Goal: Information Seeking & Learning: Understand process/instructions

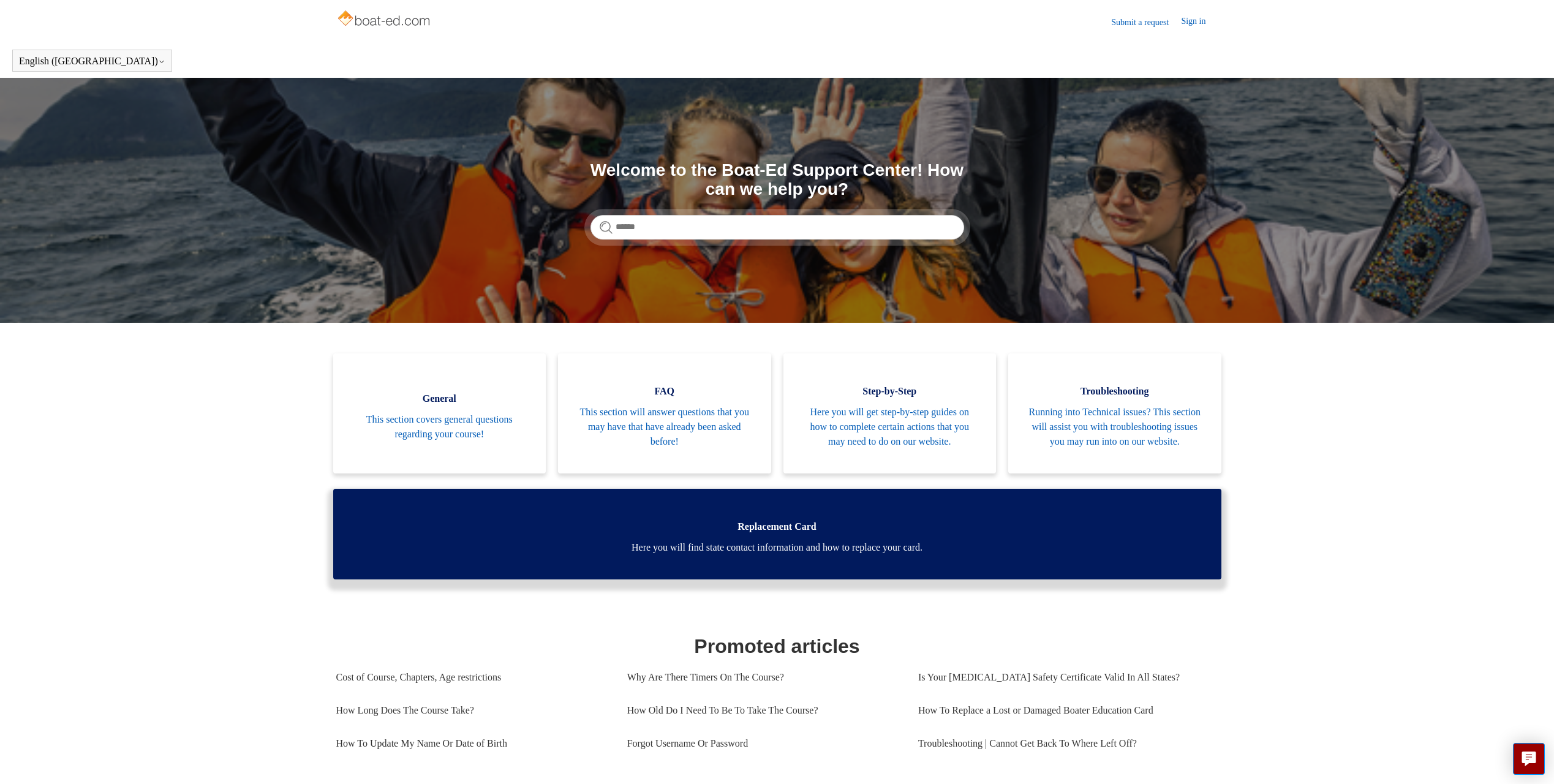
click at [628, 529] on link "Replacement Card Here you will find state contact information and how to replac…" at bounding box center [777, 534] width 888 height 90
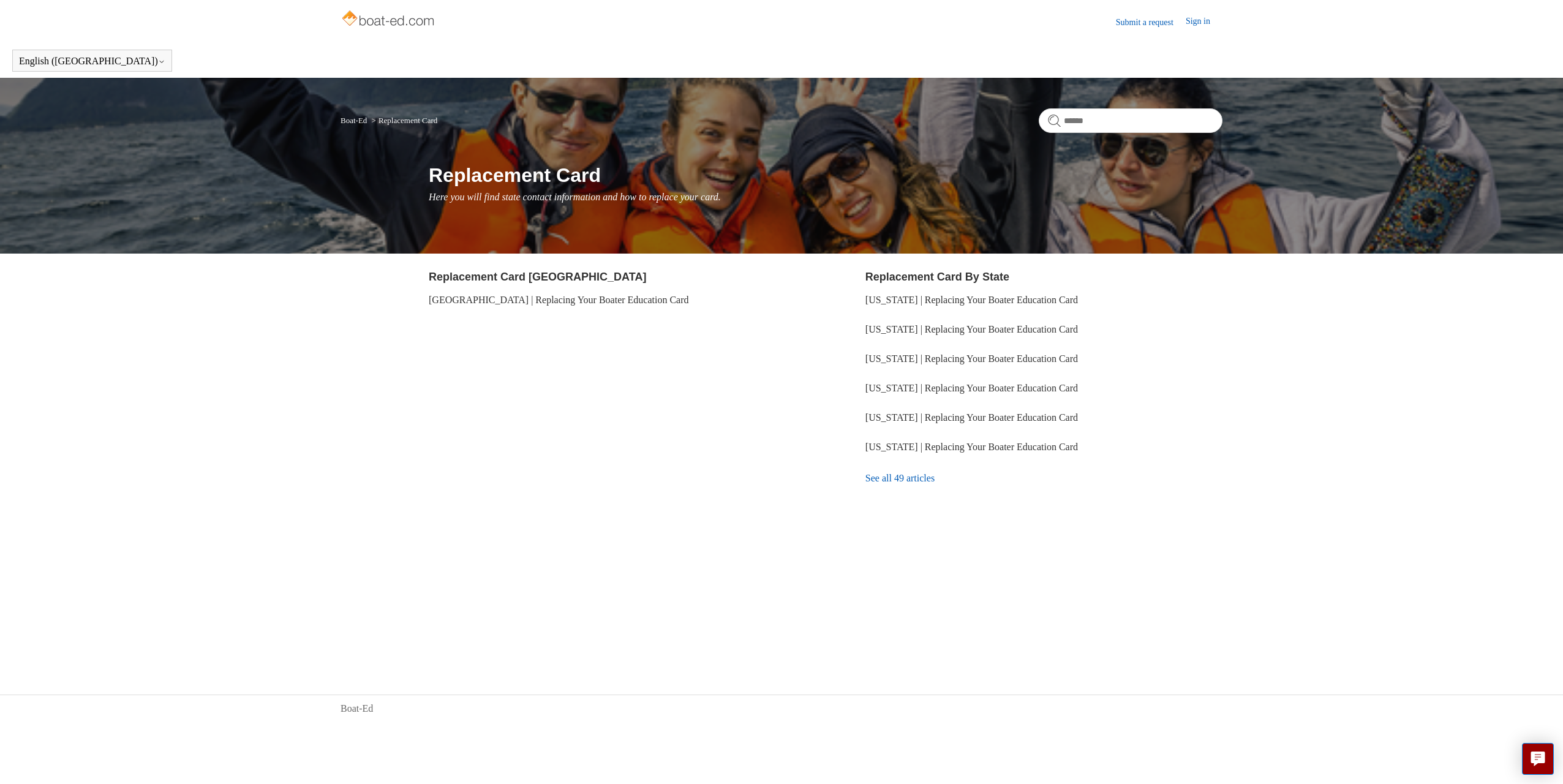
click at [914, 476] on link "See all 49 articles" at bounding box center [1044, 478] width 357 height 33
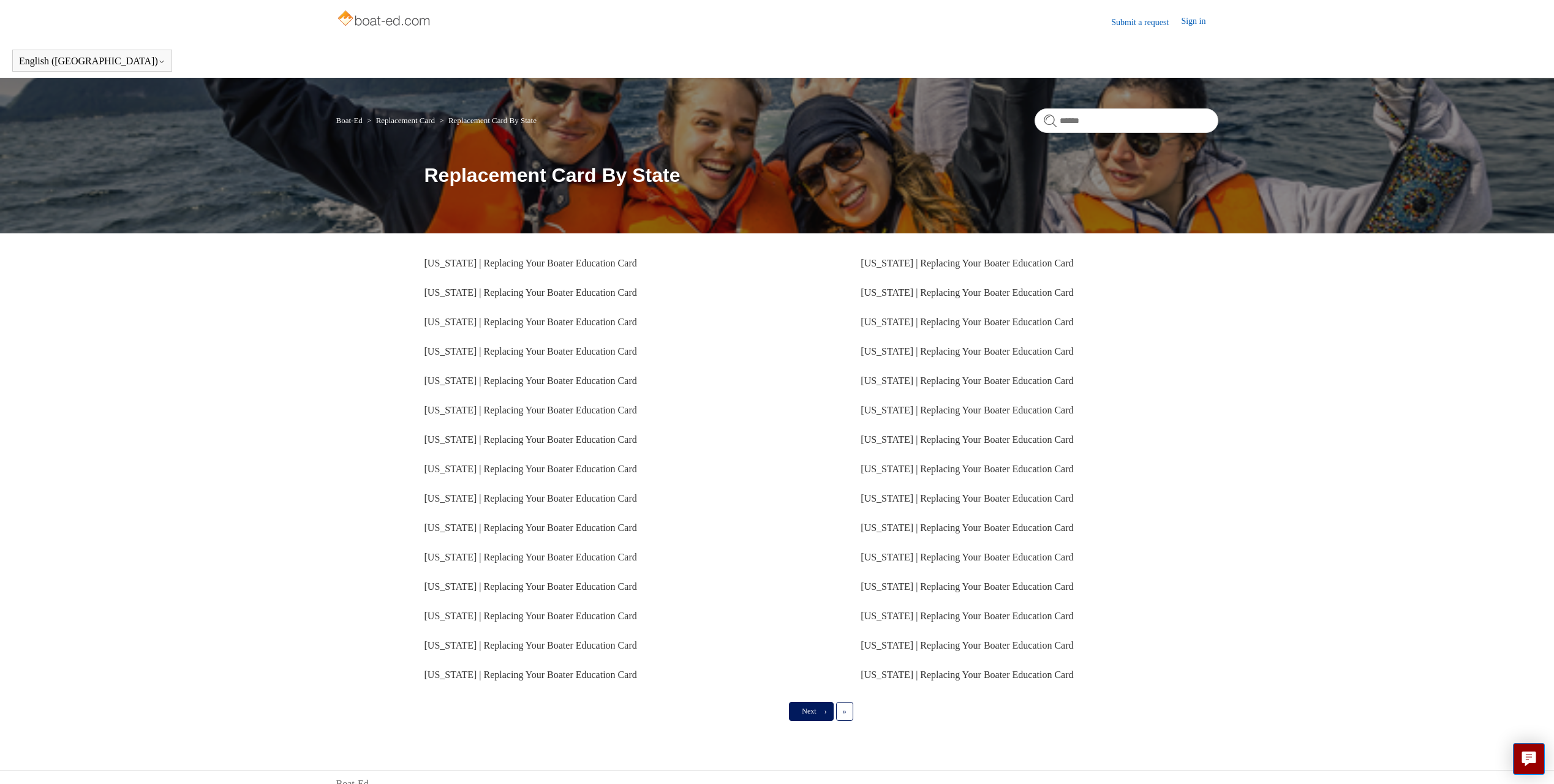
click at [811, 706] on link "Next ›" at bounding box center [810, 711] width 44 height 19
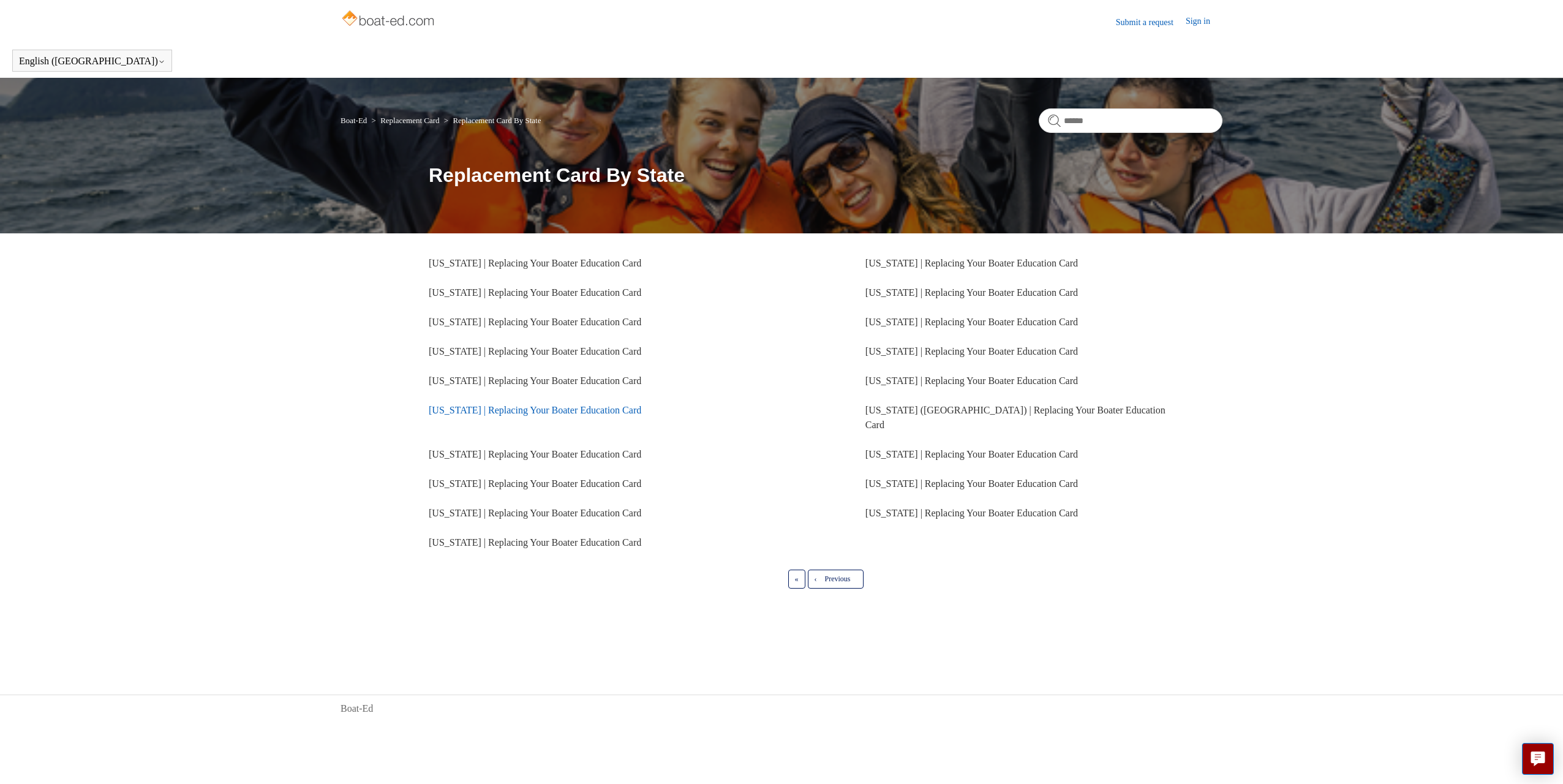
click at [498, 412] on link "Florida | Replacing Your Boater Education Card" at bounding box center [535, 410] width 212 height 11
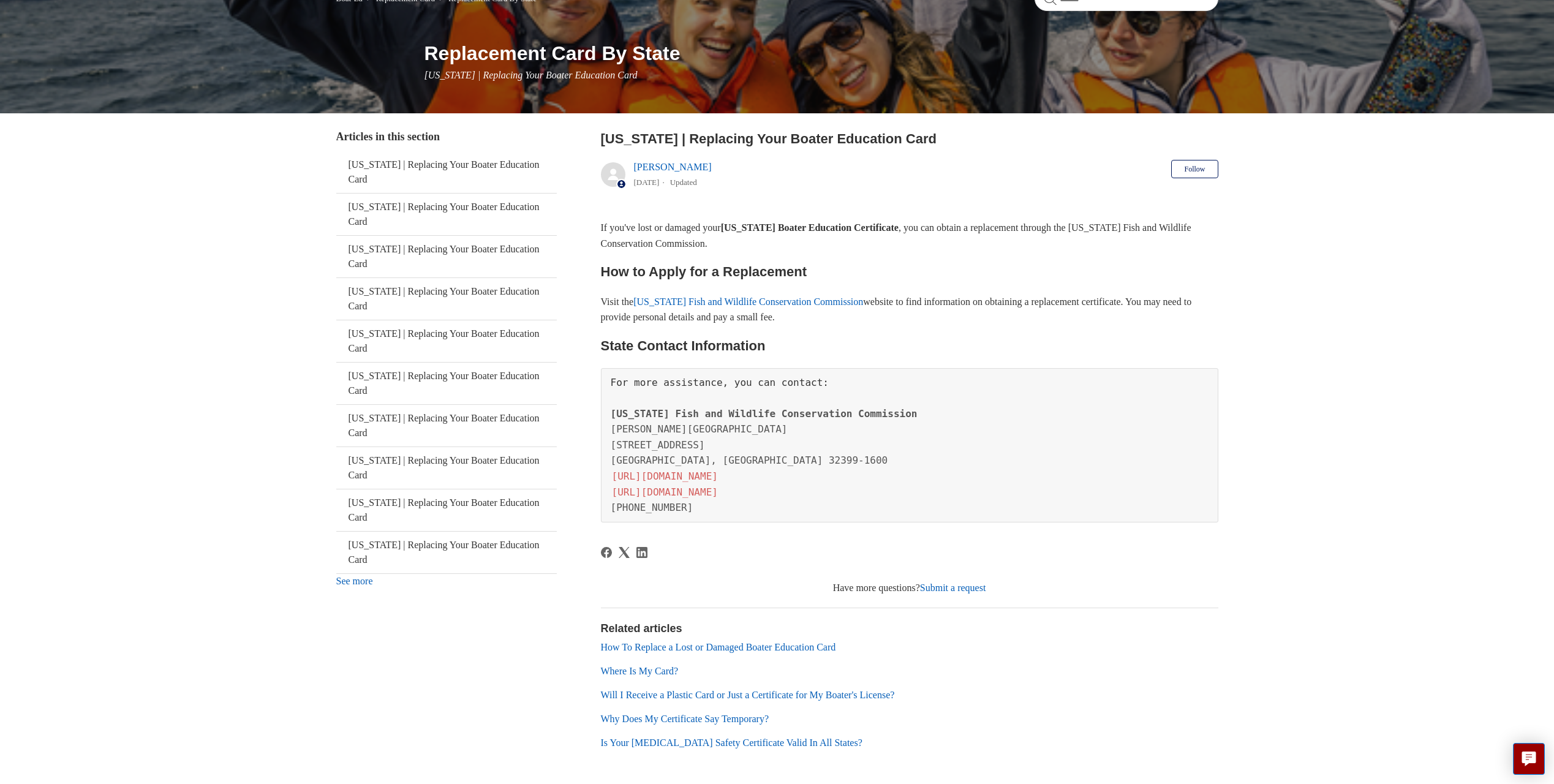
scroll to position [123, 0]
click at [707, 493] on link "[URL][DOMAIN_NAME]" at bounding box center [664, 491] width 108 height 14
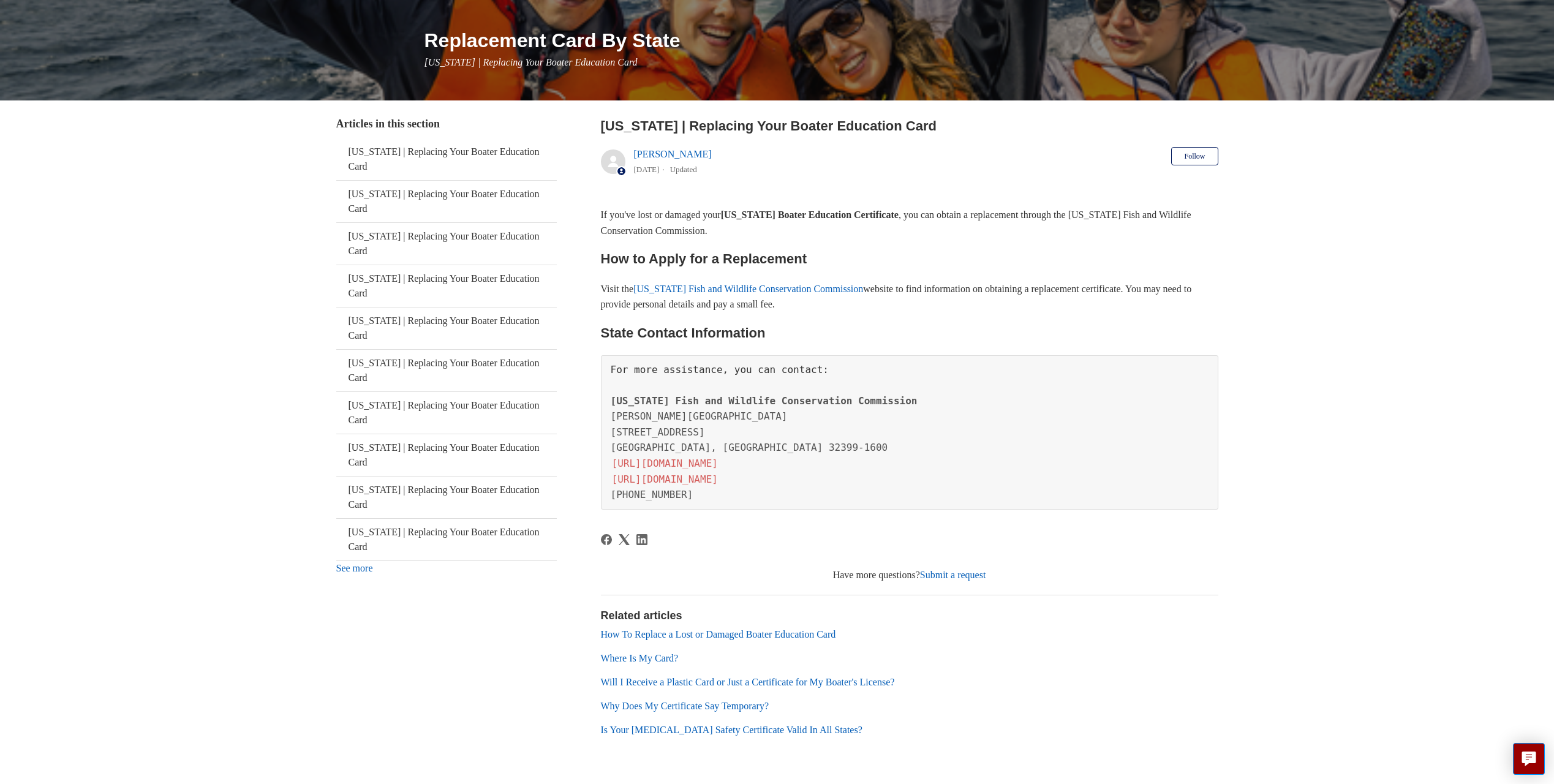
scroll to position [174, 0]
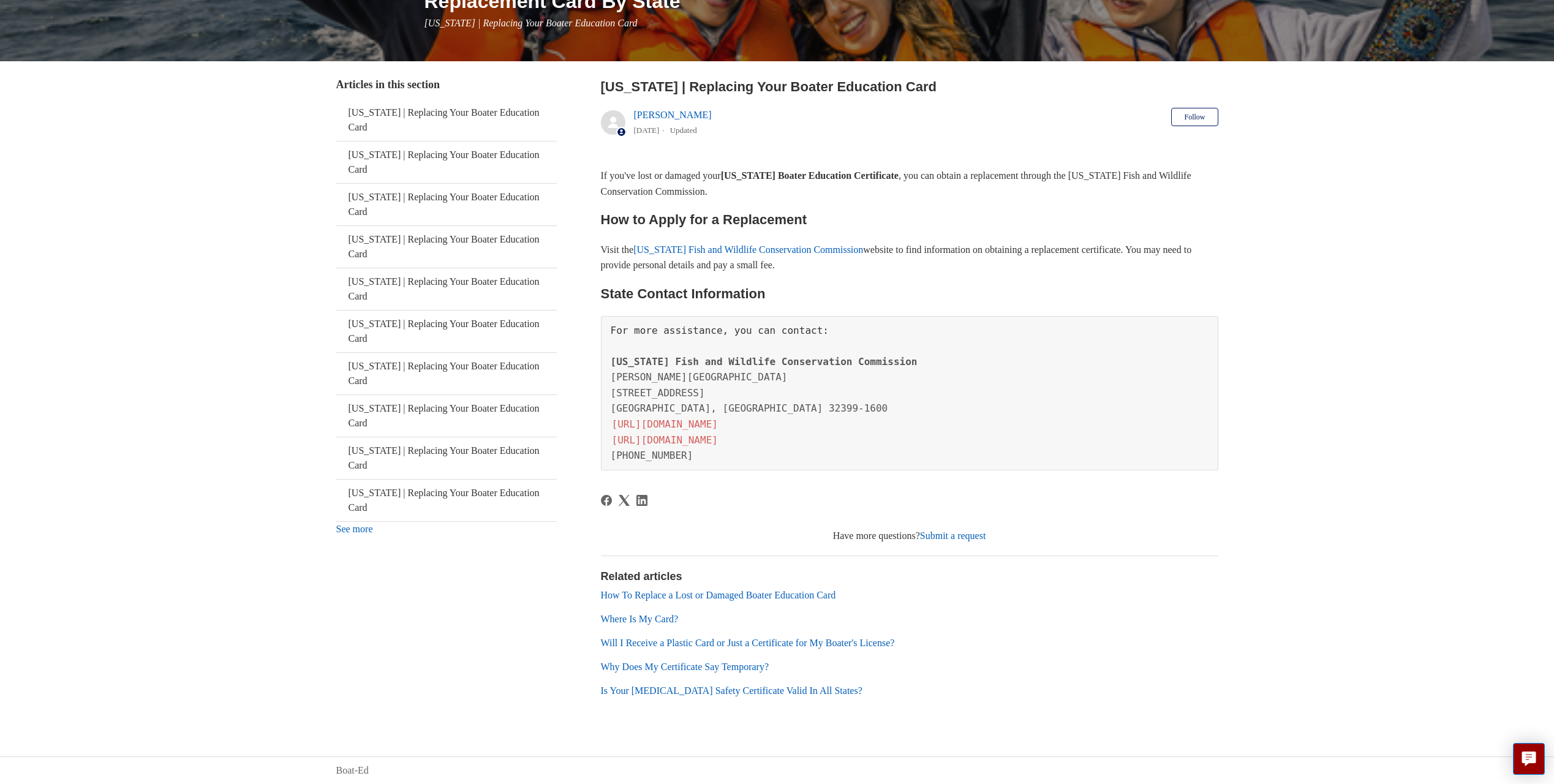
click at [690, 420] on link "[URL][DOMAIN_NAME]" at bounding box center [664, 424] width 108 height 14
